Goal: Information Seeking & Learning: Learn about a topic

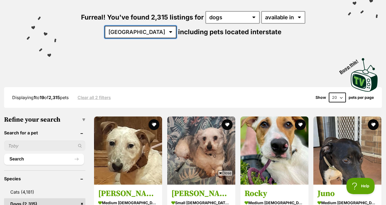
select select "[GEOGRAPHIC_DATA]"
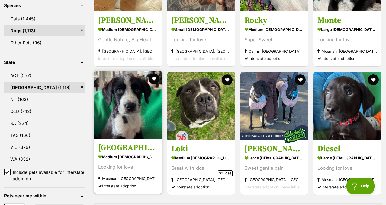
scroll to position [236, 0]
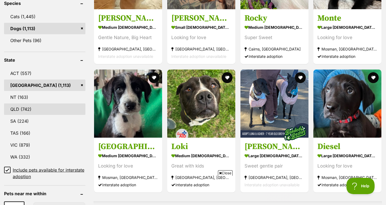
click at [19, 108] on link "QLD (742)" at bounding box center [44, 108] width 81 height 11
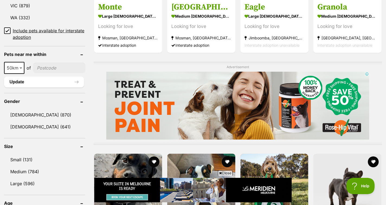
scroll to position [376, 0]
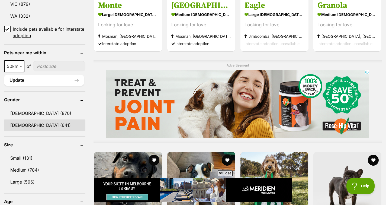
click at [16, 126] on link "Female (641)" at bounding box center [44, 124] width 81 height 11
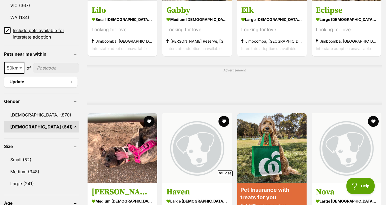
scroll to position [415, 0]
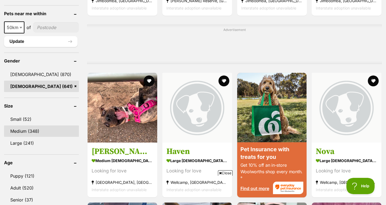
click at [34, 137] on link "Medium (348)" at bounding box center [41, 130] width 75 height 11
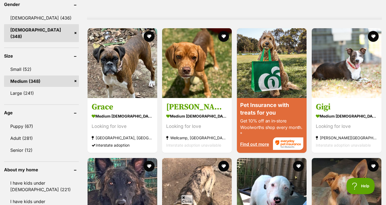
scroll to position [461, 0]
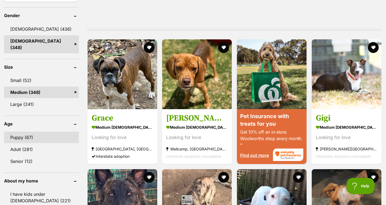
click at [30, 131] on link "Puppy (67)" at bounding box center [41, 136] width 75 height 11
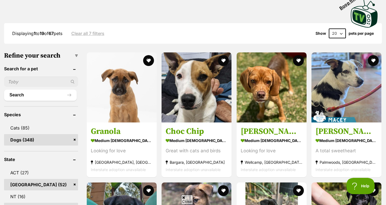
scroll to position [138, 0]
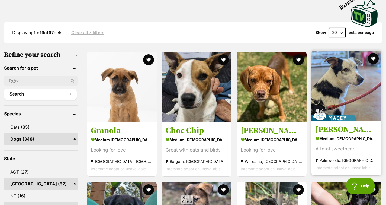
click at [319, 124] on h3 "[PERSON_NAME]" at bounding box center [346, 129] width 62 height 10
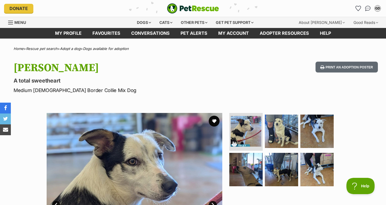
scroll to position [0, 0]
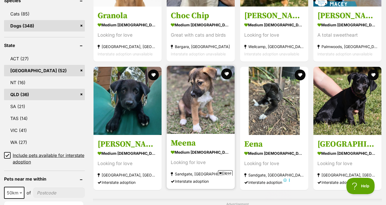
click at [203, 148] on strong "medium [DEMOGRAPHIC_DATA] Dog" at bounding box center [201, 152] width 60 height 8
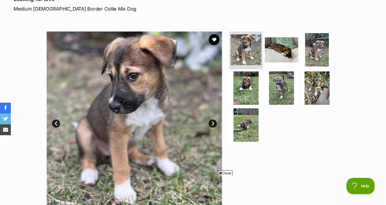
click at [214, 122] on link "Next" at bounding box center [213, 123] width 8 height 8
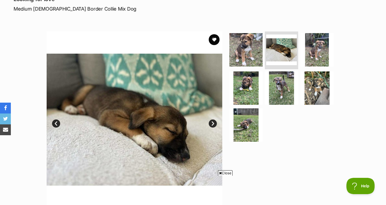
click at [212, 124] on link "Next" at bounding box center [213, 123] width 8 height 8
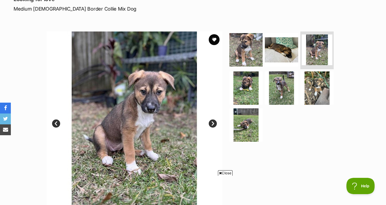
click at [213, 123] on link "Next" at bounding box center [213, 123] width 8 height 8
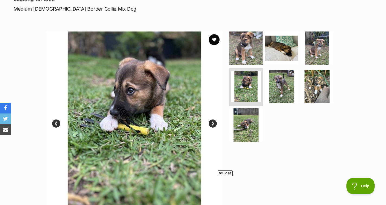
click at [213, 123] on link "Next" at bounding box center [213, 123] width 8 height 8
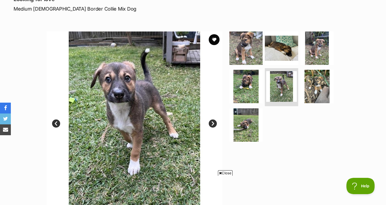
click at [214, 123] on link "Next" at bounding box center [213, 123] width 8 height 8
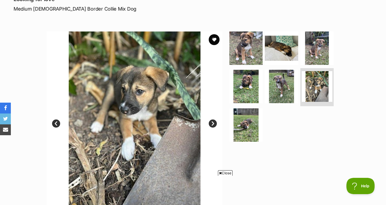
click at [214, 123] on link "Next" at bounding box center [213, 123] width 8 height 8
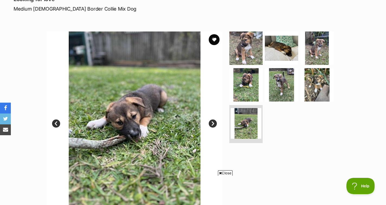
click at [214, 123] on link "Next" at bounding box center [213, 123] width 8 height 8
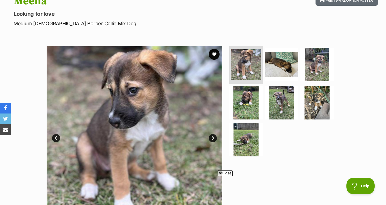
scroll to position [67, 0]
click at [213, 136] on link "Next" at bounding box center [213, 138] width 8 height 8
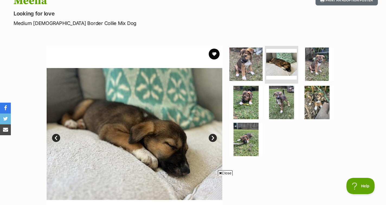
click at [213, 138] on link "Next" at bounding box center [213, 138] width 8 height 8
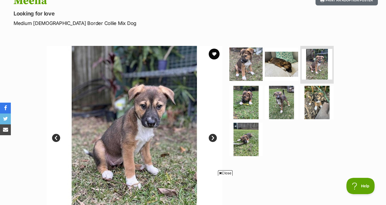
click at [213, 138] on link "Next" at bounding box center [213, 138] width 8 height 8
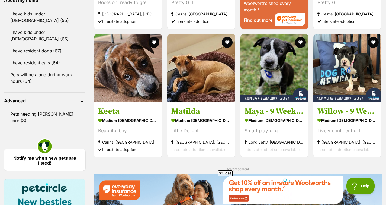
scroll to position [636, 0]
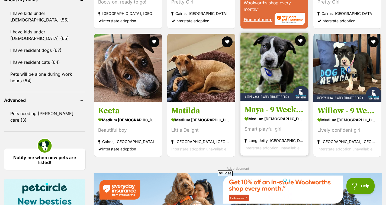
click at [267, 53] on img at bounding box center [274, 67] width 68 height 68
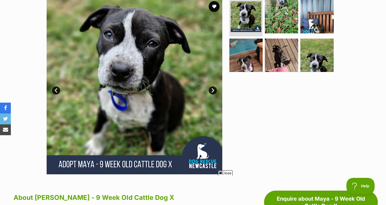
click at [214, 88] on link "Next" at bounding box center [213, 90] width 8 height 8
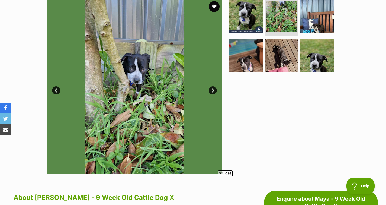
click at [214, 88] on link "Next" at bounding box center [213, 90] width 8 height 8
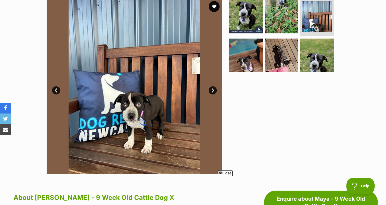
click at [214, 88] on link "Next" at bounding box center [213, 90] width 8 height 8
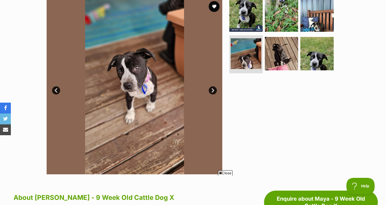
click at [214, 89] on link "Next" at bounding box center [213, 90] width 8 height 8
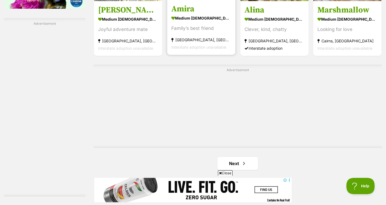
scroll to position [925, 0]
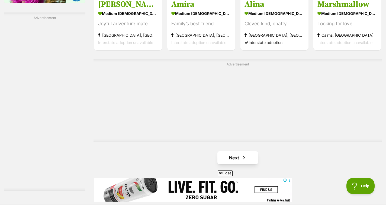
click at [238, 151] on link "Next" at bounding box center [237, 157] width 41 height 13
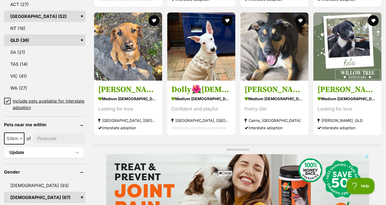
scroll to position [312, 0]
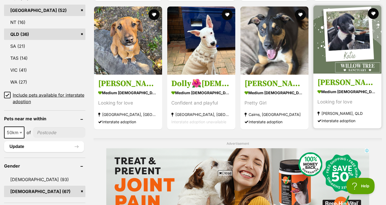
click at [337, 88] on strong "medium [DEMOGRAPHIC_DATA] Dog" at bounding box center [347, 92] width 60 height 8
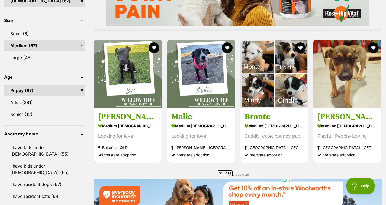
scroll to position [501, 0]
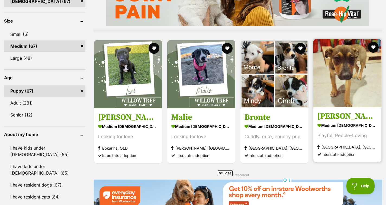
click at [330, 111] on h3 "Thelma" at bounding box center [347, 116] width 60 height 10
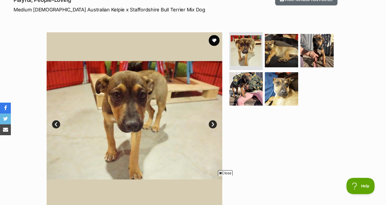
click at [213, 124] on link "Next" at bounding box center [213, 124] width 8 height 8
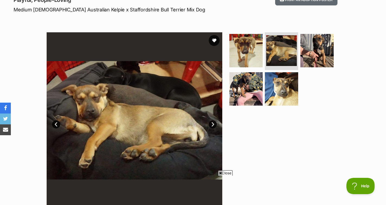
click at [213, 123] on link "Next" at bounding box center [213, 124] width 8 height 8
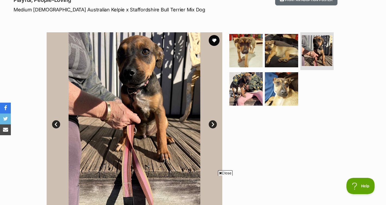
click at [213, 123] on link "Next" at bounding box center [213, 124] width 8 height 8
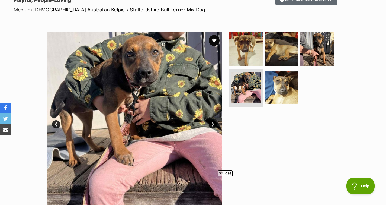
click at [213, 123] on link "Next" at bounding box center [213, 124] width 8 height 8
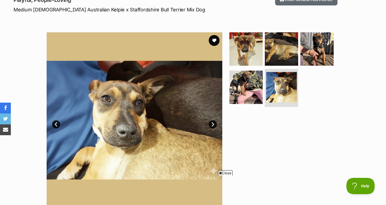
click at [213, 124] on link "Next" at bounding box center [213, 124] width 8 height 8
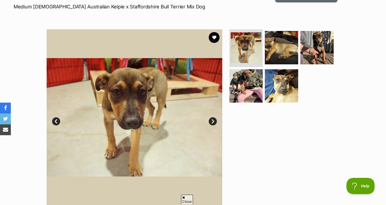
scroll to position [83, 0]
click at [213, 120] on link "Next" at bounding box center [213, 121] width 8 height 8
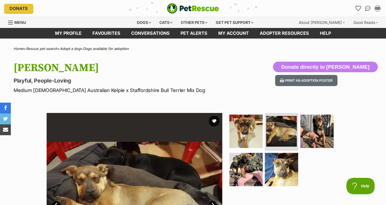
scroll to position [0, 0]
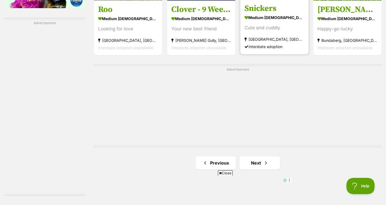
scroll to position [921, 0]
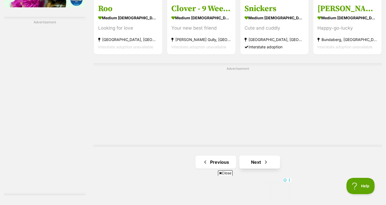
click at [256, 155] on link "Next" at bounding box center [259, 161] width 41 height 13
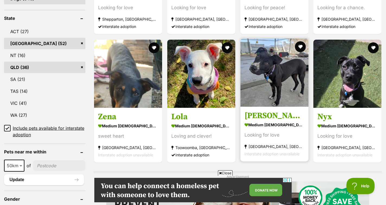
scroll to position [279, 0]
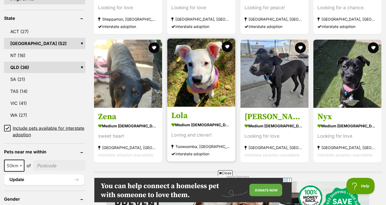
click at [189, 121] on strong "medium [DEMOGRAPHIC_DATA] Dog" at bounding box center [201, 125] width 60 height 8
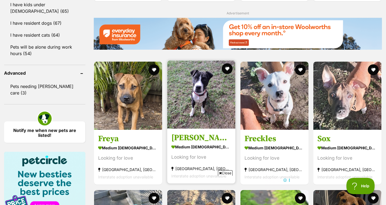
scroll to position [668, 0]
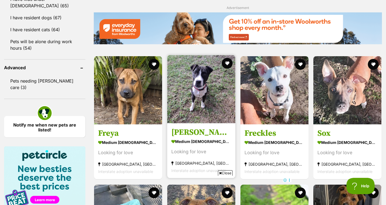
click at [199, 74] on img at bounding box center [201, 89] width 68 height 68
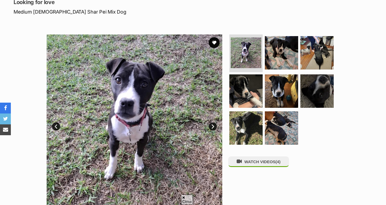
click at [212, 126] on link "Next" at bounding box center [213, 126] width 8 height 8
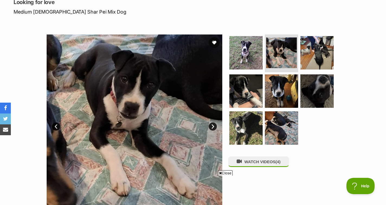
click at [212, 126] on link "Next" at bounding box center [213, 126] width 8 height 8
click at [213, 124] on link "Next" at bounding box center [213, 126] width 8 height 8
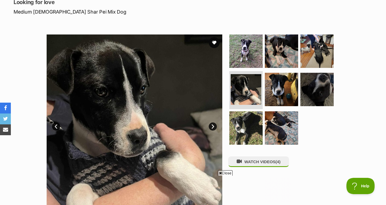
click at [213, 124] on link "Next" at bounding box center [213, 126] width 8 height 8
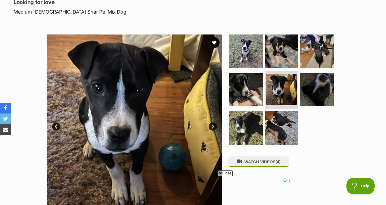
click at [212, 126] on link "Next" at bounding box center [213, 126] width 8 height 8
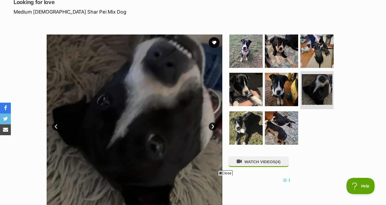
click at [212, 126] on link "Next" at bounding box center [213, 126] width 8 height 8
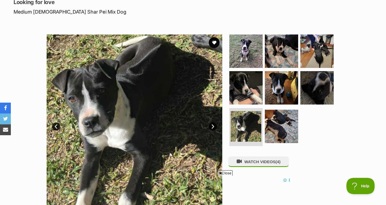
click at [212, 126] on link "Next" at bounding box center [213, 126] width 8 height 8
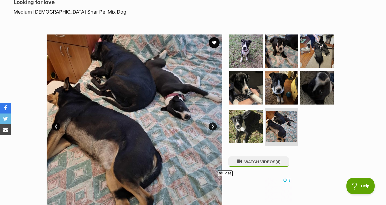
click at [212, 126] on link "Next" at bounding box center [213, 126] width 8 height 8
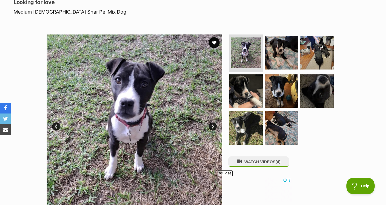
click at [213, 126] on link "Next" at bounding box center [213, 126] width 8 height 8
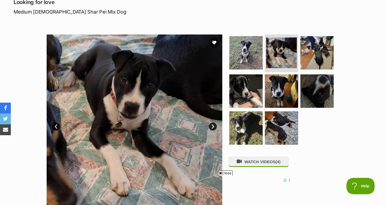
click at [213, 126] on link "Next" at bounding box center [213, 126] width 8 height 8
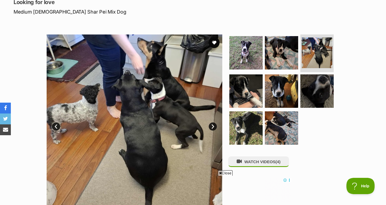
click at [213, 126] on link "Next" at bounding box center [213, 126] width 8 height 8
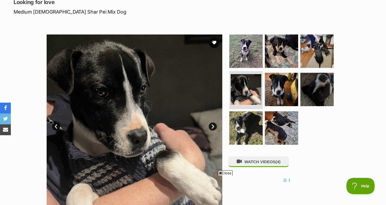
click at [213, 126] on link "Next" at bounding box center [213, 126] width 8 height 8
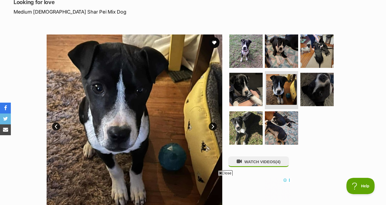
click at [213, 126] on link "Next" at bounding box center [213, 126] width 8 height 8
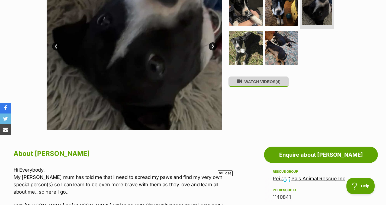
scroll to position [159, 0]
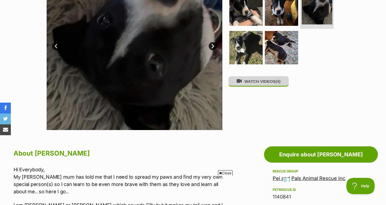
click at [248, 85] on button "WATCH VIDEOS (4)" at bounding box center [258, 81] width 61 height 11
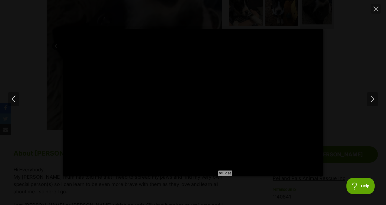
scroll to position [0, 0]
click at [375, 7] on icon "Close" at bounding box center [375, 9] width 5 height 5
type input "66.2"
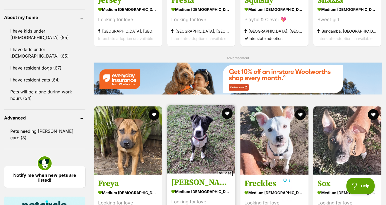
click at [188, 188] on strong "medium [DEMOGRAPHIC_DATA] Dog" at bounding box center [201, 192] width 60 height 8
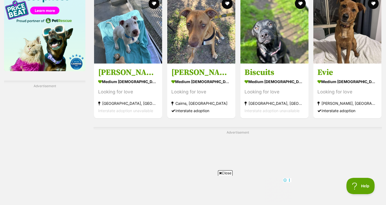
scroll to position [871, 0]
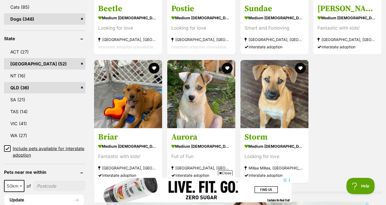
scroll to position [247, 0]
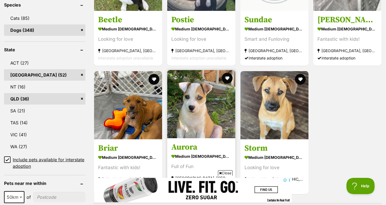
click at [209, 152] on strong "medium female Dog" at bounding box center [201, 156] width 60 height 8
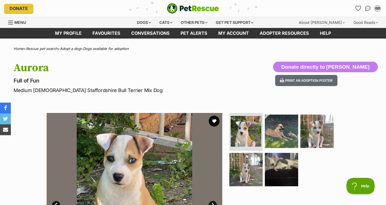
scroll to position [24, 0]
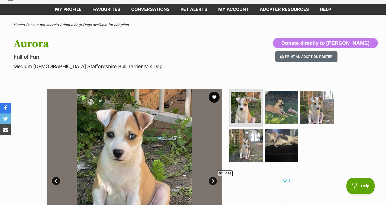
click at [213, 177] on link "Next" at bounding box center [213, 181] width 8 height 8
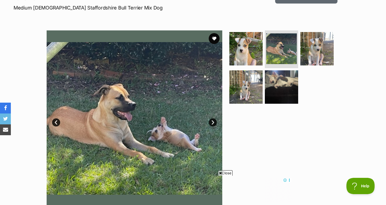
scroll to position [0, 0]
click at [213, 122] on link "Next" at bounding box center [213, 122] width 8 height 8
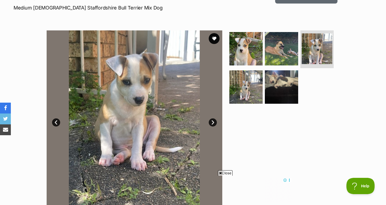
click at [213, 122] on link "Next" at bounding box center [213, 122] width 8 height 8
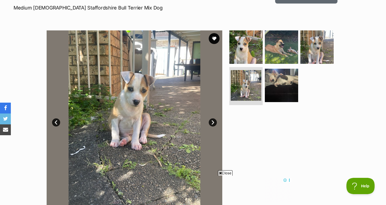
click at [213, 122] on link "Next" at bounding box center [213, 122] width 8 height 8
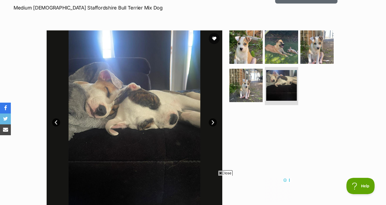
click at [213, 122] on link "Next" at bounding box center [213, 122] width 8 height 8
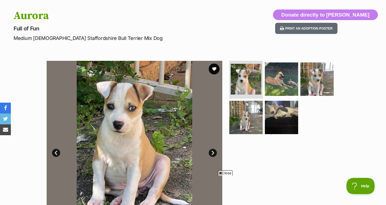
scroll to position [48, 0]
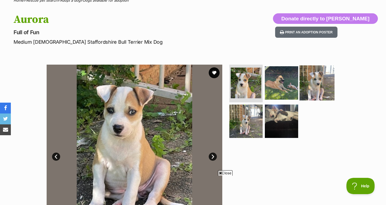
click at [315, 86] on img at bounding box center [316, 82] width 35 height 35
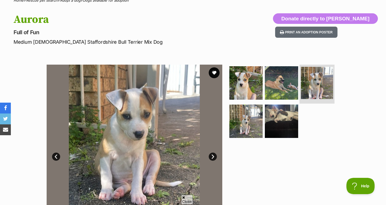
scroll to position [0, 0]
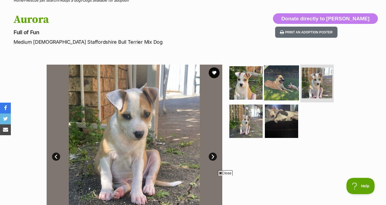
click at [280, 88] on img at bounding box center [281, 82] width 35 height 35
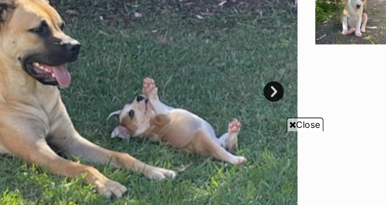
scroll to position [148, 0]
